Goal: Find specific page/section: Find specific page/section

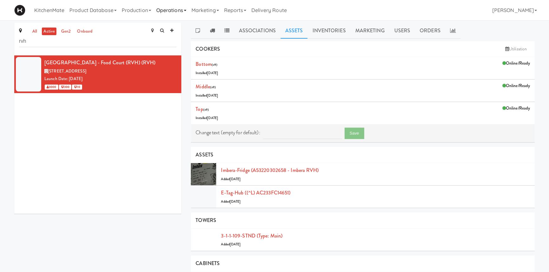
click at [163, 6] on link "Operations" at bounding box center [171, 10] width 35 height 20
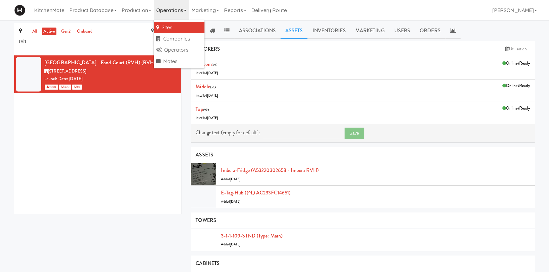
click at [170, 25] on link "Sites" at bounding box center [179, 27] width 51 height 11
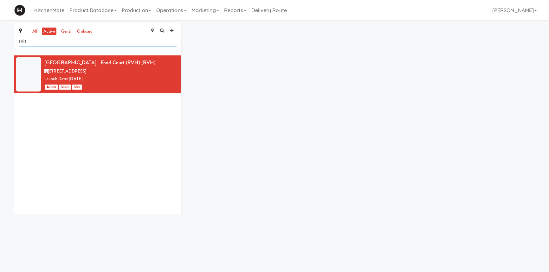
click at [110, 42] on input "rvh" at bounding box center [97, 41] width 157 height 12
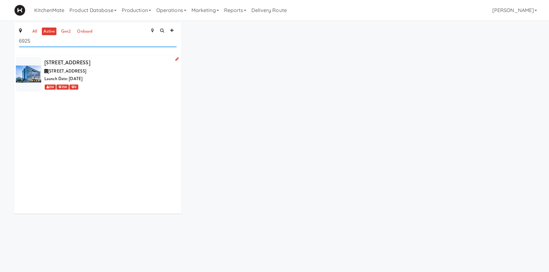
type input "6925"
click at [99, 61] on div "[STREET_ADDRESS]" at bounding box center [110, 63] width 132 height 10
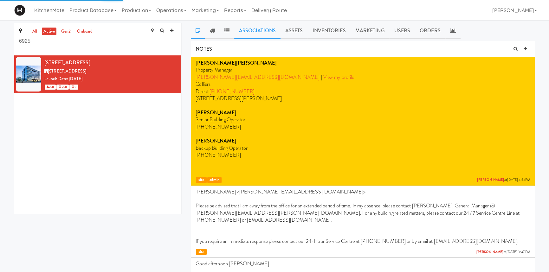
click at [265, 31] on link "Associations" at bounding box center [257, 31] width 46 height 16
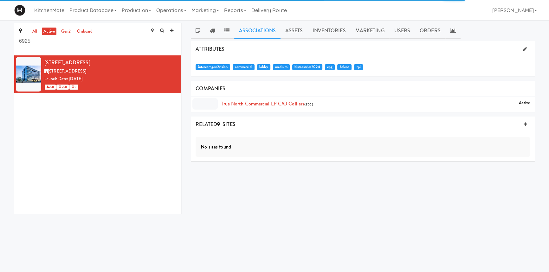
click at [220, 86] on span "COMPANIES" at bounding box center [211, 88] width 30 height 7
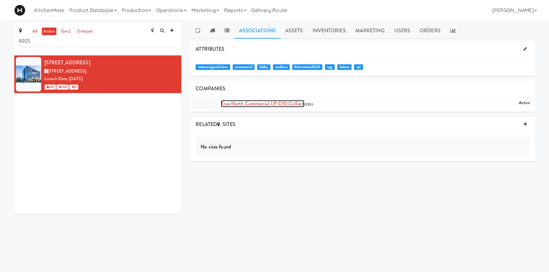
click at [266, 106] on link "True North Commercial LP c/o Colliers" at bounding box center [262, 103] width 83 height 7
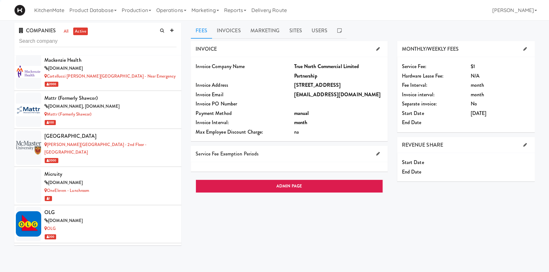
scroll to position [3971, 0]
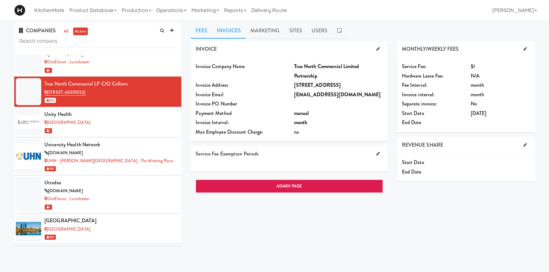
click at [239, 30] on link "Invoices" at bounding box center [229, 31] width 34 height 16
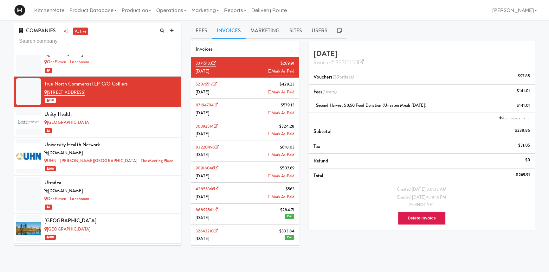
click at [352, 78] on ng-pluralize "orders" at bounding box center [345, 76] width 13 height 7
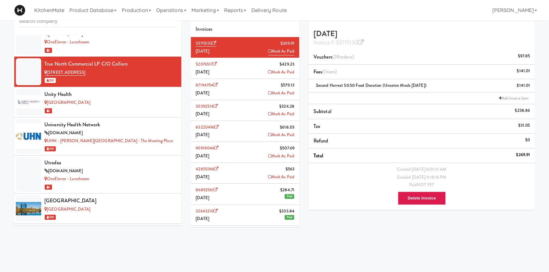
click at [247, 82] on li "87194704 $579.[DATE] [PERSON_NAME]" at bounding box center [245, 89] width 108 height 21
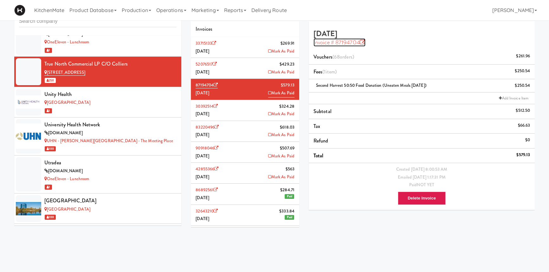
click at [361, 44] on icon at bounding box center [363, 43] width 6 height 6
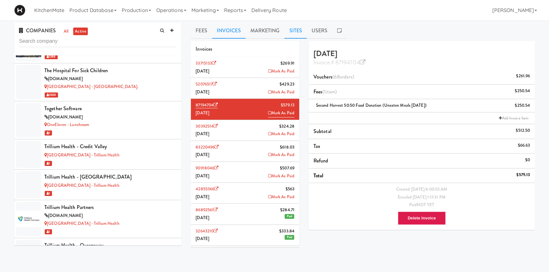
click at [293, 27] on link "Sites" at bounding box center [295, 31] width 22 height 16
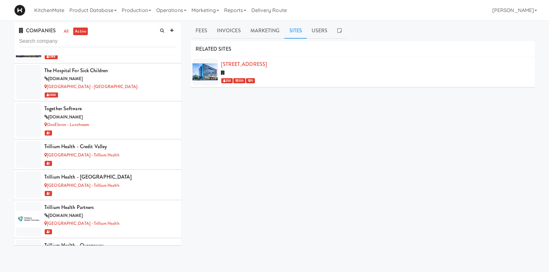
click at [204, 69] on div at bounding box center [204, 72] width 25 height 27
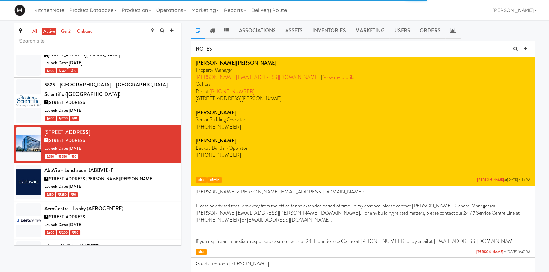
scroll to position [577, 0]
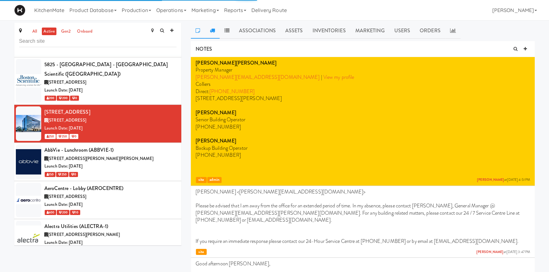
click at [210, 33] on link at bounding box center [212, 31] width 15 height 16
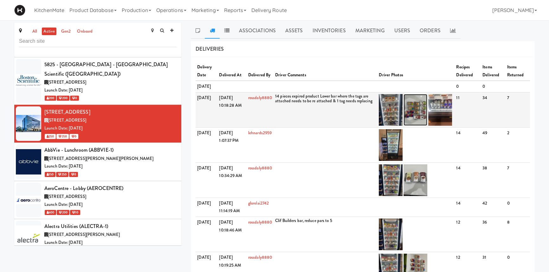
click at [417, 114] on img at bounding box center [415, 110] width 24 height 32
drag, startPoint x: 279, startPoint y: 134, endPoint x: 313, endPoint y: 133, distance: 34.2
click at [313, 133] on body "There are 5 cells with zero available quantity. Are you sure you want to contin…" at bounding box center [274, 156] width 549 height 272
click at [386, 112] on img at bounding box center [391, 110] width 24 height 32
click at [432, 116] on img at bounding box center [440, 110] width 24 height 32
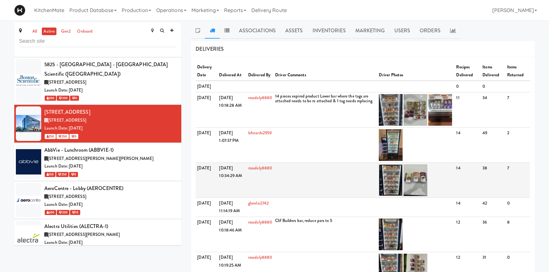
click at [396, 180] on img at bounding box center [391, 180] width 24 height 32
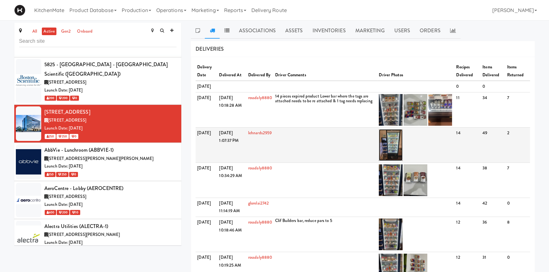
click at [386, 156] on img at bounding box center [391, 145] width 24 height 32
click at [396, 140] on img at bounding box center [391, 145] width 24 height 32
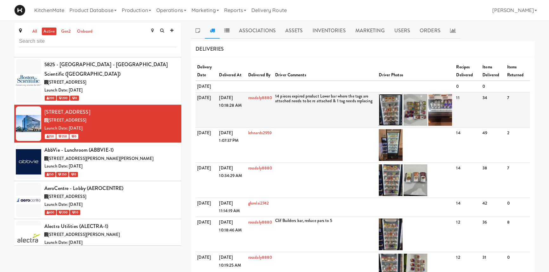
click at [401, 119] on img at bounding box center [391, 110] width 24 height 32
click at [427, 118] on img at bounding box center [415, 110] width 24 height 32
click at [397, 126] on img at bounding box center [391, 110] width 24 height 32
